Goal: Task Accomplishment & Management: Complete application form

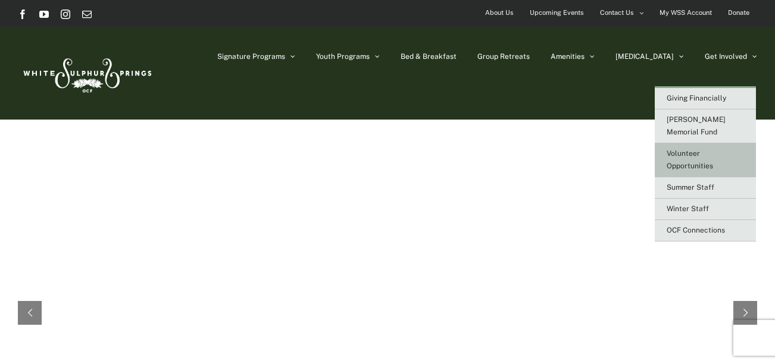
click at [706, 146] on link "Volunteer Opportunities" at bounding box center [705, 160] width 101 height 34
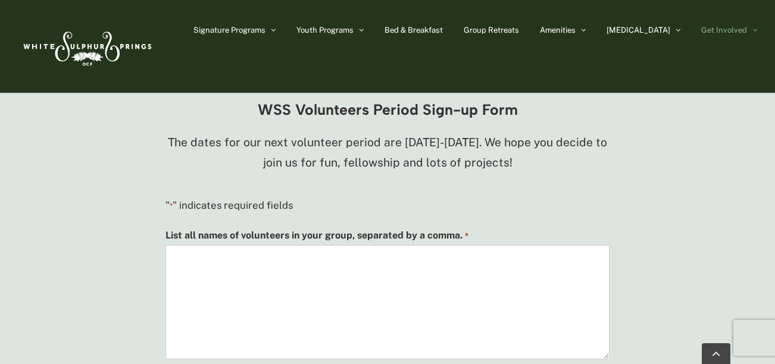
scroll to position [873, 0]
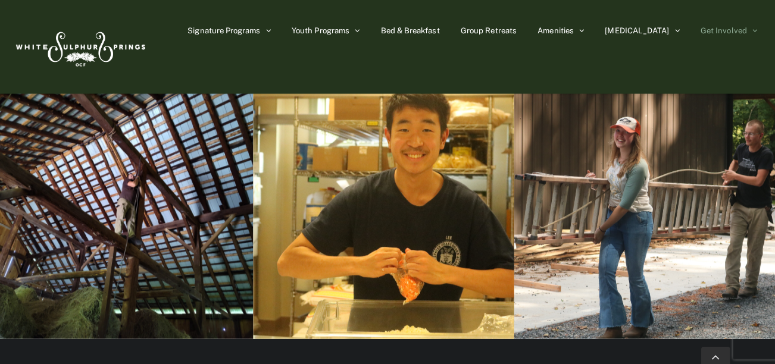
scroll to position [1635, 0]
